Goal: Register for event/course

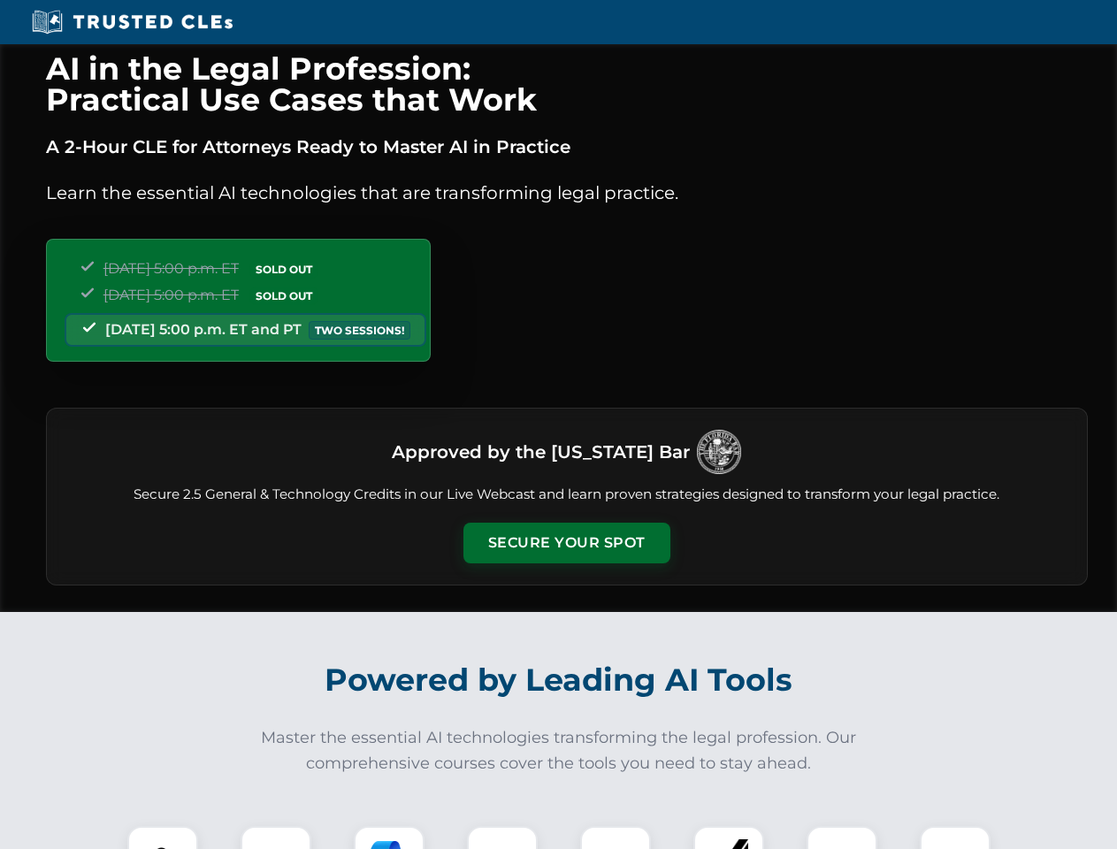
click at [566, 543] on button "Secure Your Spot" at bounding box center [566, 543] width 207 height 41
click at [163, 838] on img at bounding box center [162, 861] width 51 height 51
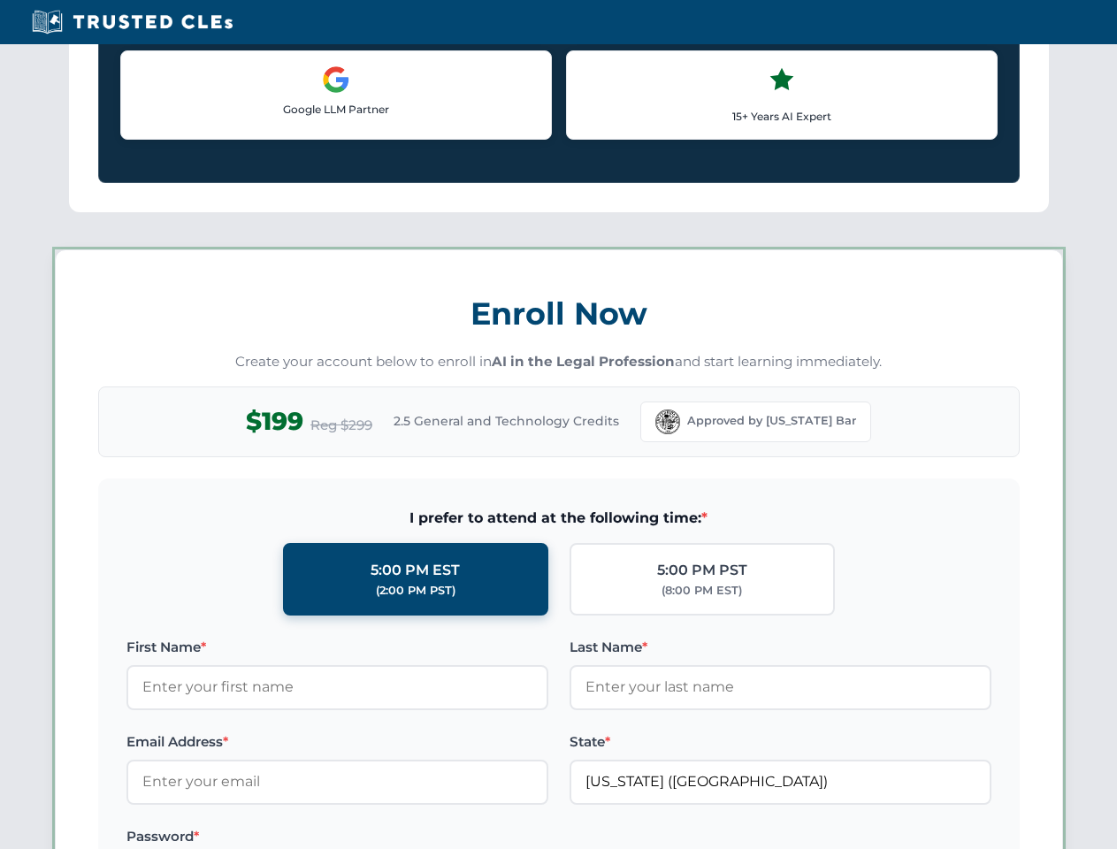
click at [389, 838] on label "Password *" at bounding box center [337, 836] width 422 height 21
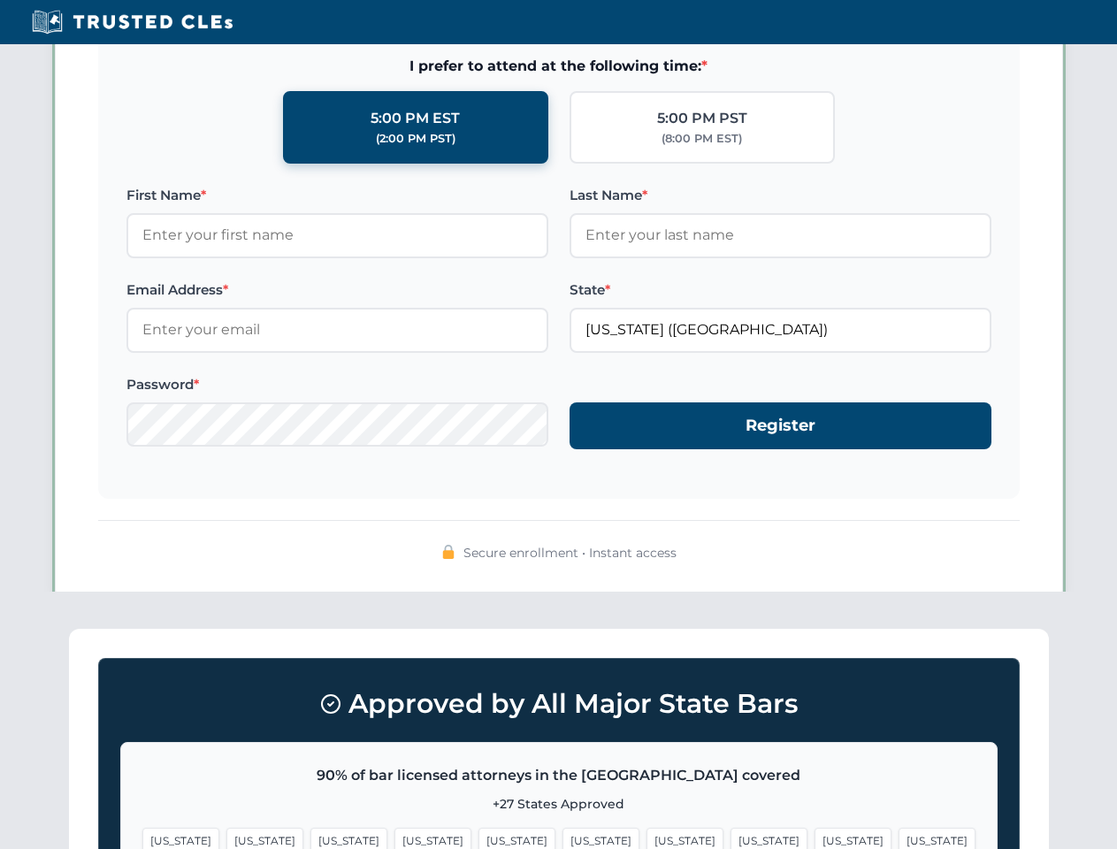
click at [815, 838] on span "[US_STATE]" at bounding box center [853, 841] width 77 height 26
